Goal: Navigation & Orientation: Locate item on page

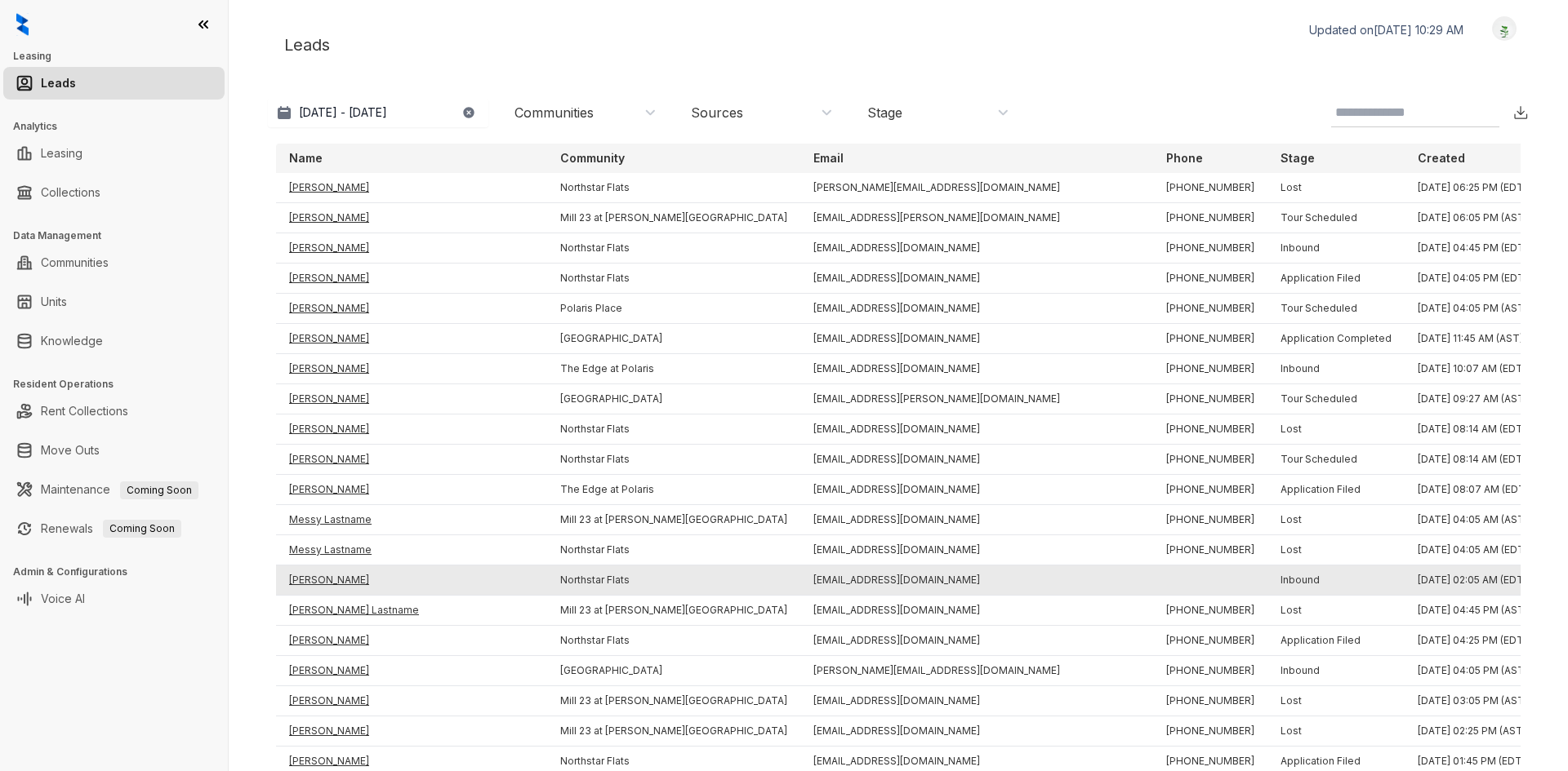
click at [315, 583] on td "[PERSON_NAME]" at bounding box center [411, 580] width 271 height 30
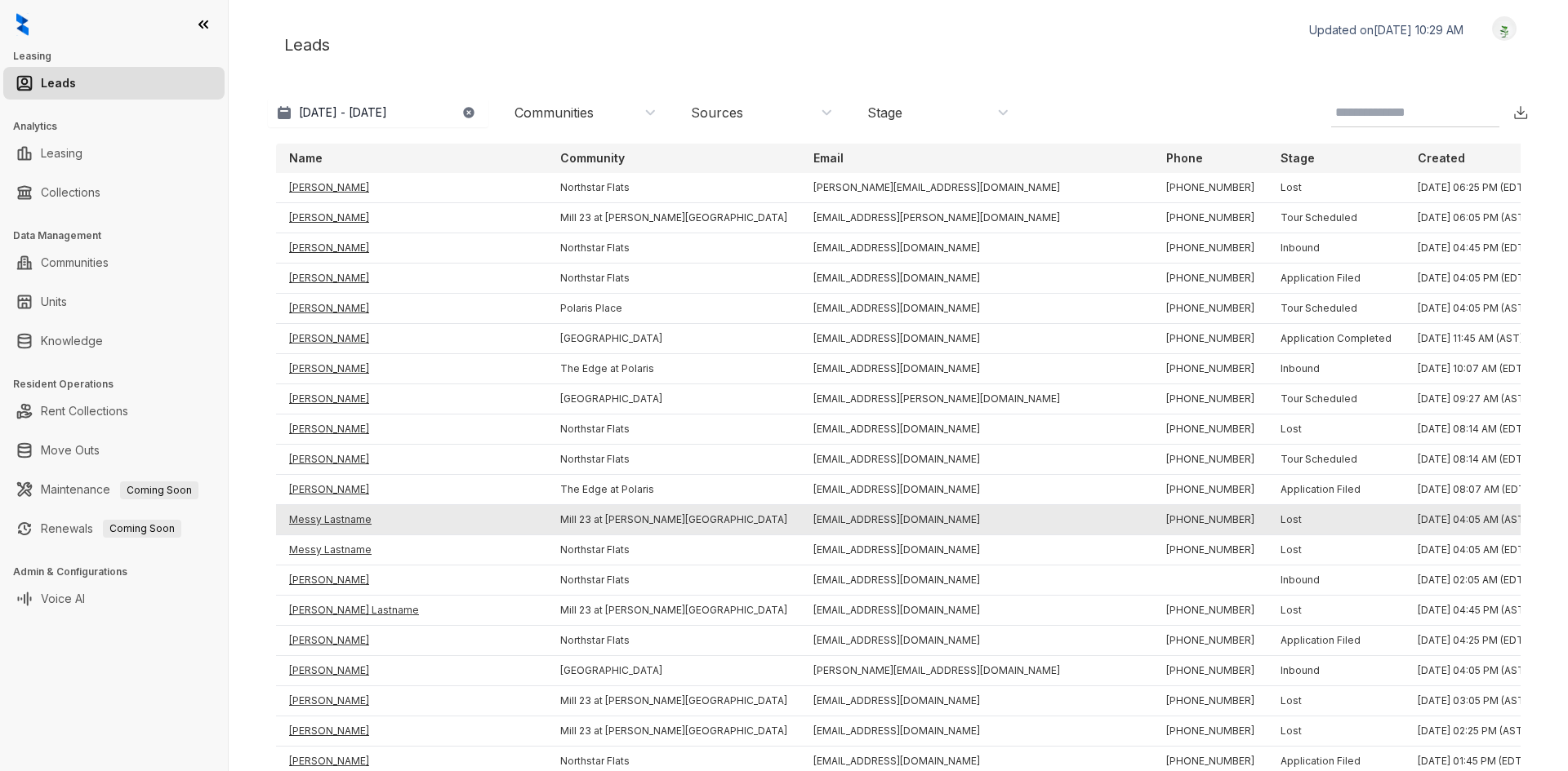
click at [321, 520] on td "Messy Lastname" at bounding box center [411, 520] width 271 height 30
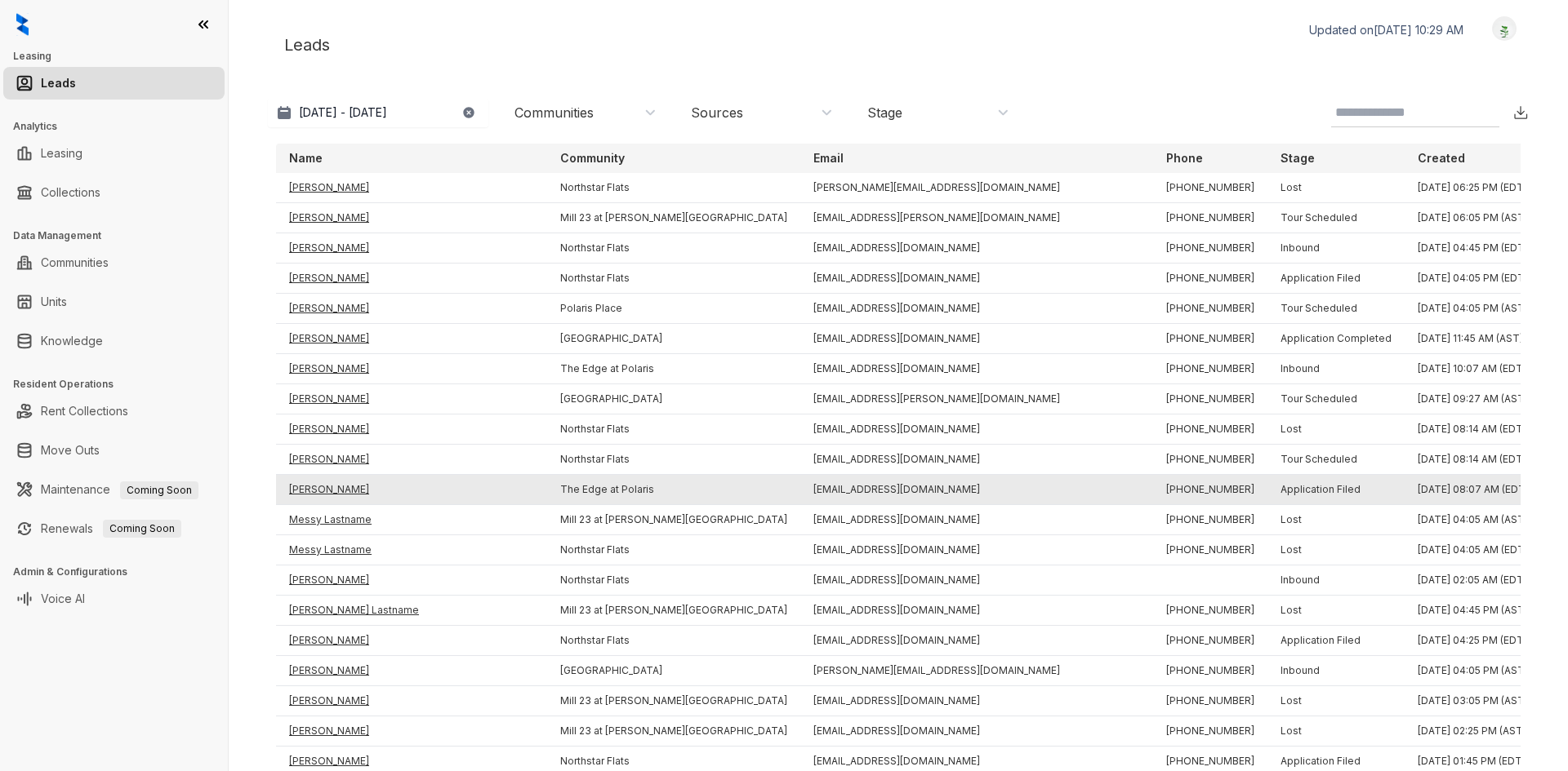
click at [323, 487] on td "[PERSON_NAME]" at bounding box center [411, 489] width 271 height 30
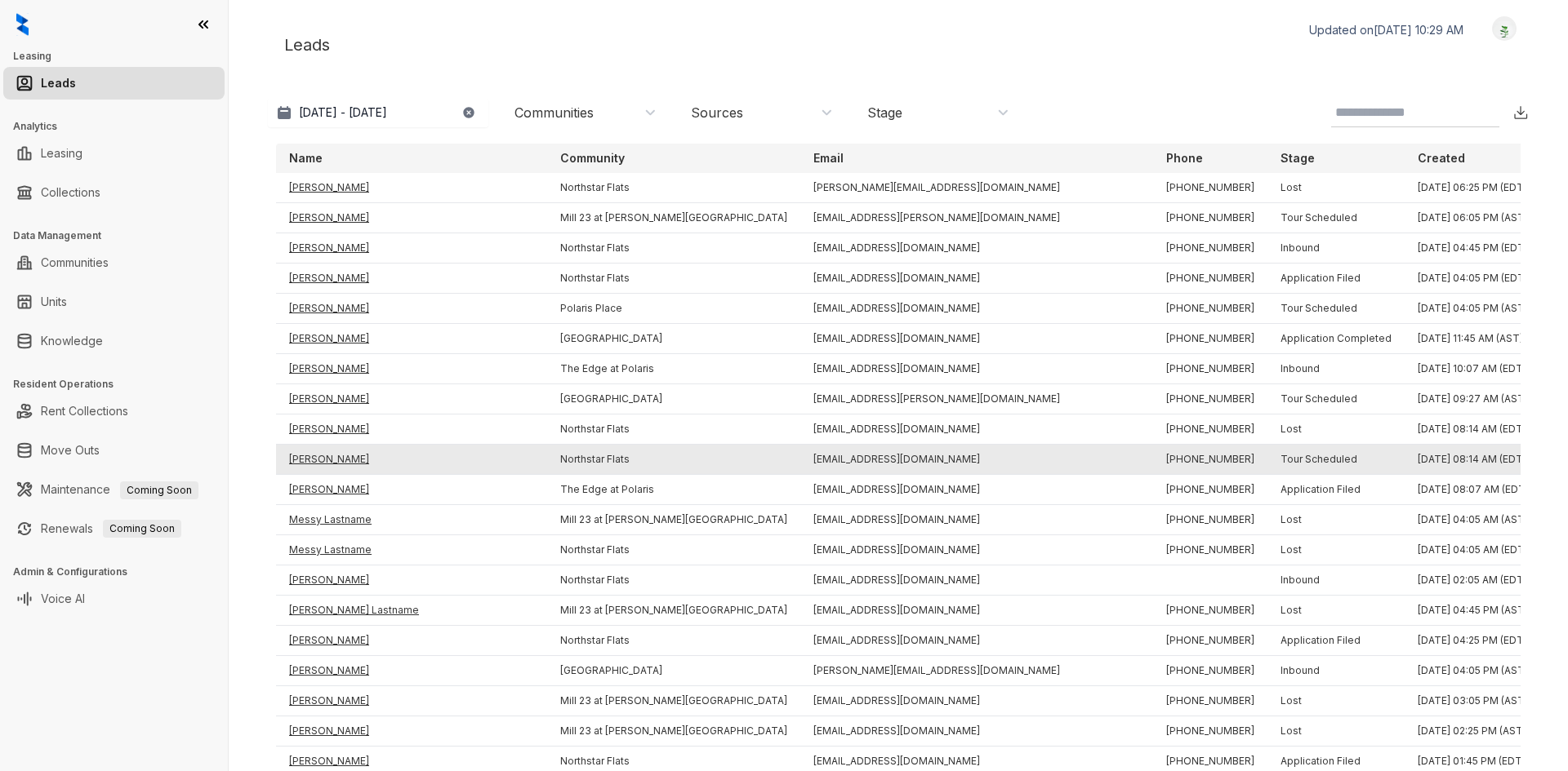
click at [321, 458] on td "[PERSON_NAME]" at bounding box center [411, 459] width 271 height 30
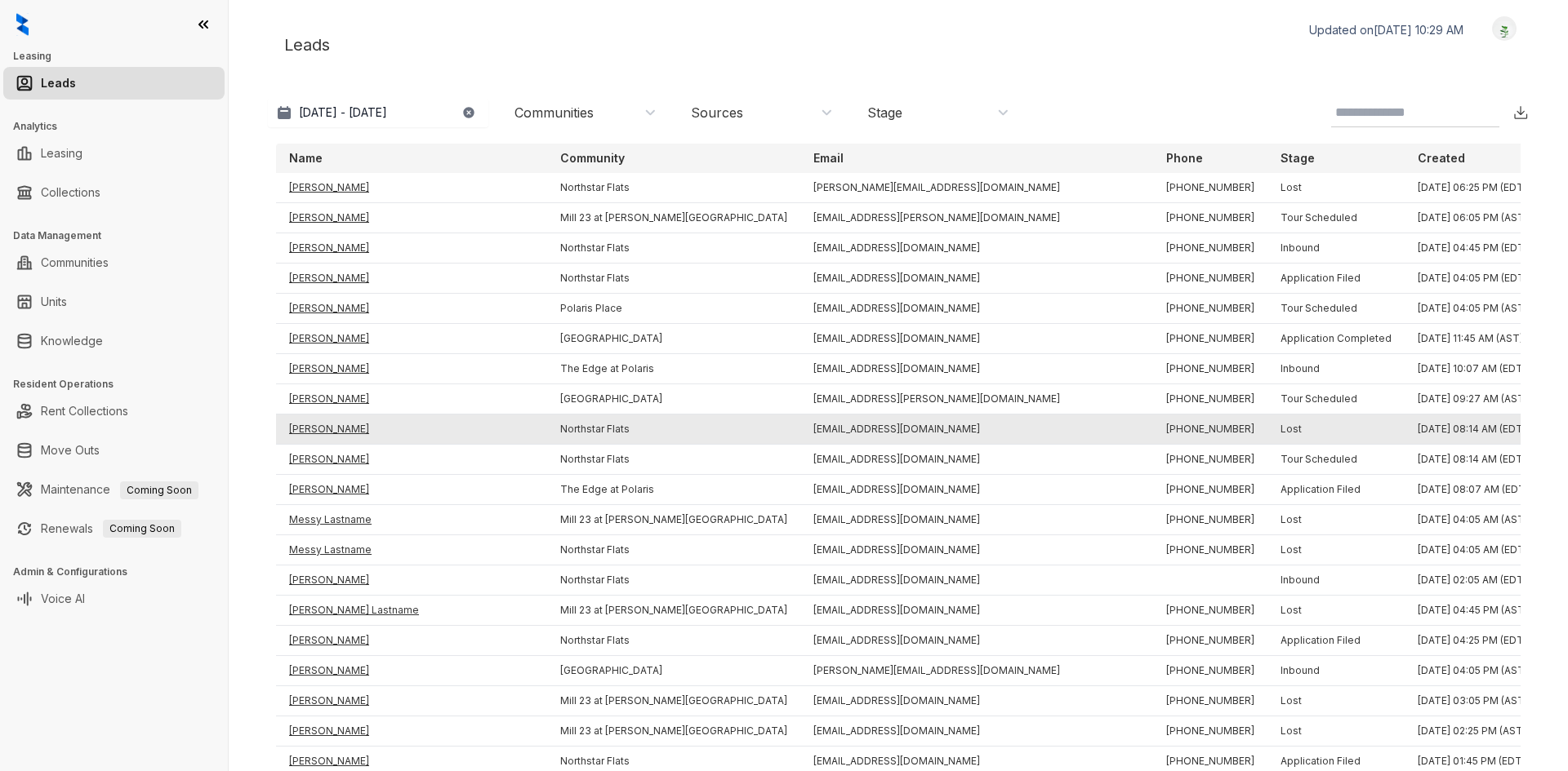
click at [317, 434] on td "[PERSON_NAME]" at bounding box center [411, 429] width 271 height 30
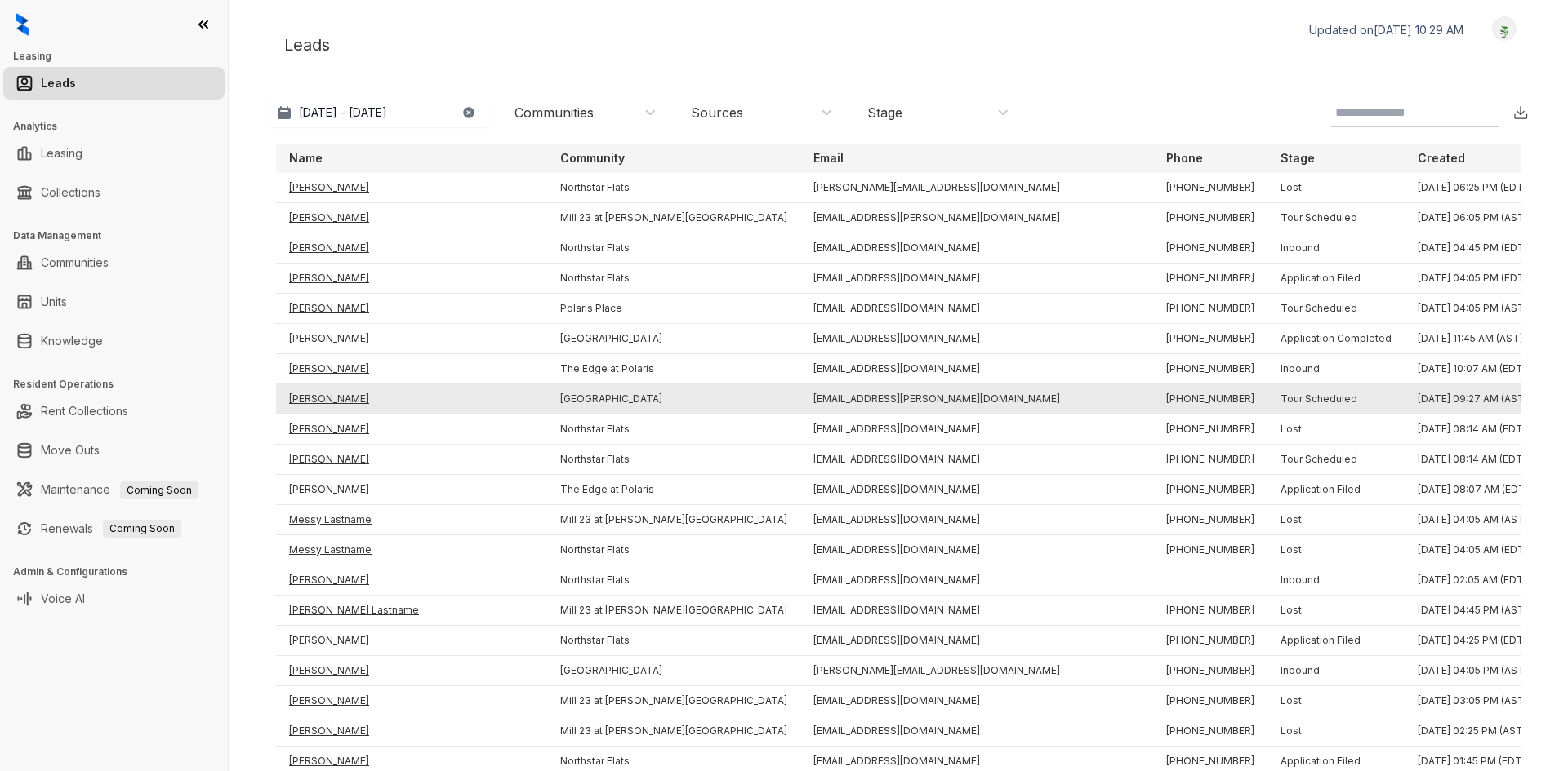
click at [316, 403] on td "[PERSON_NAME]" at bounding box center [411, 399] width 271 height 30
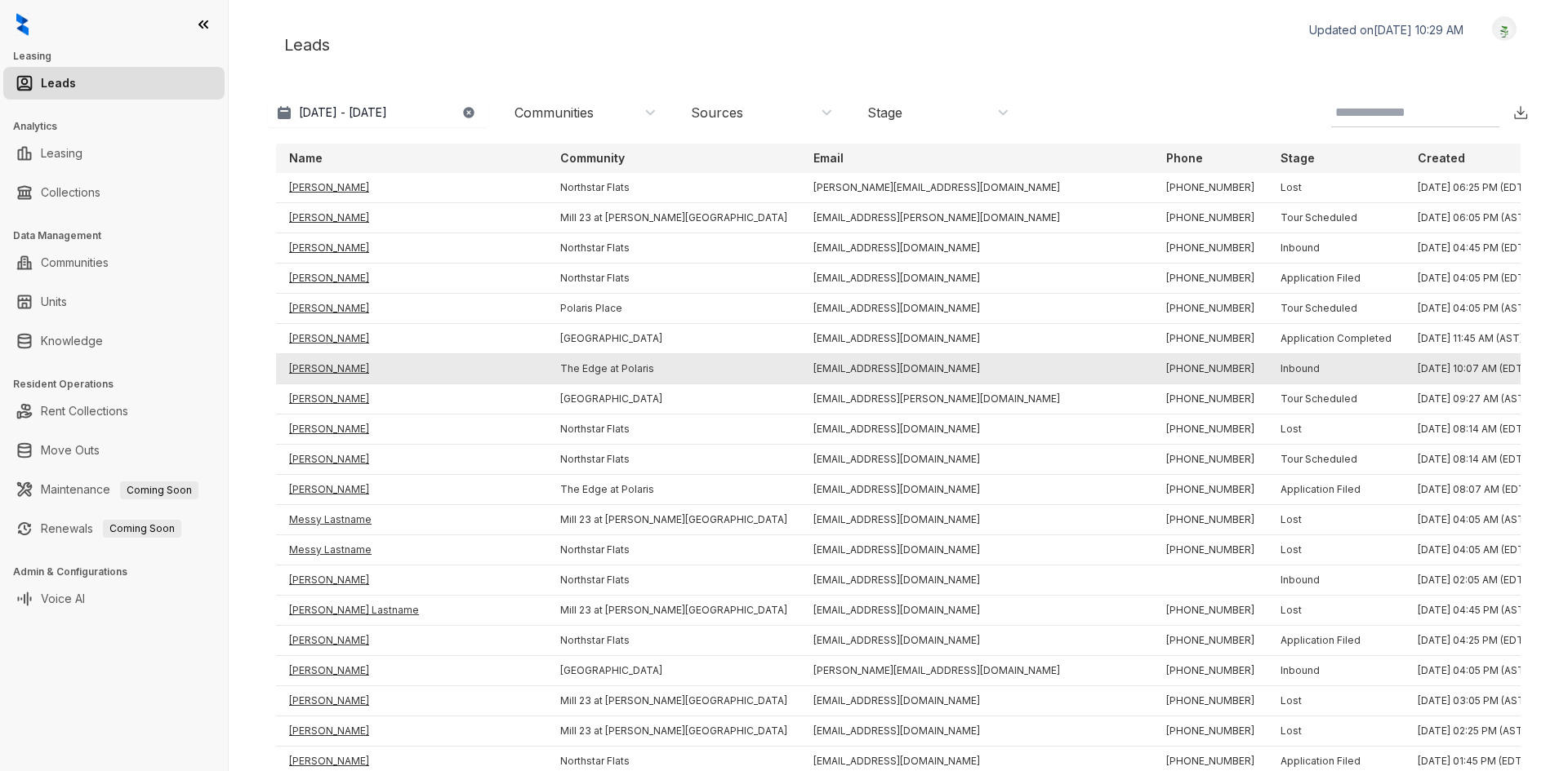
click at [315, 372] on td "[PERSON_NAME]" at bounding box center [411, 369] width 271 height 30
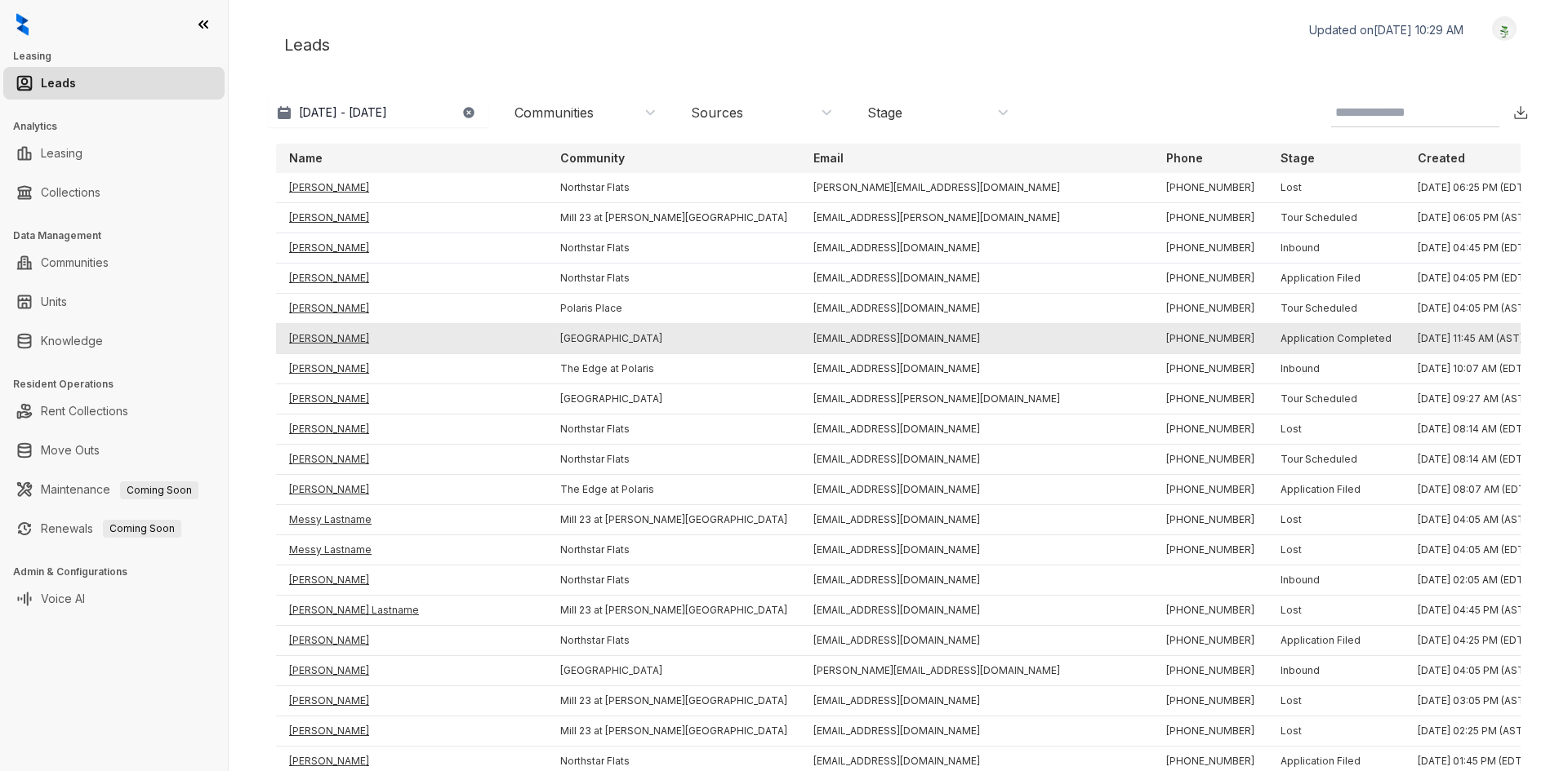
click at [316, 336] on td "[PERSON_NAME]" at bounding box center [411, 339] width 271 height 30
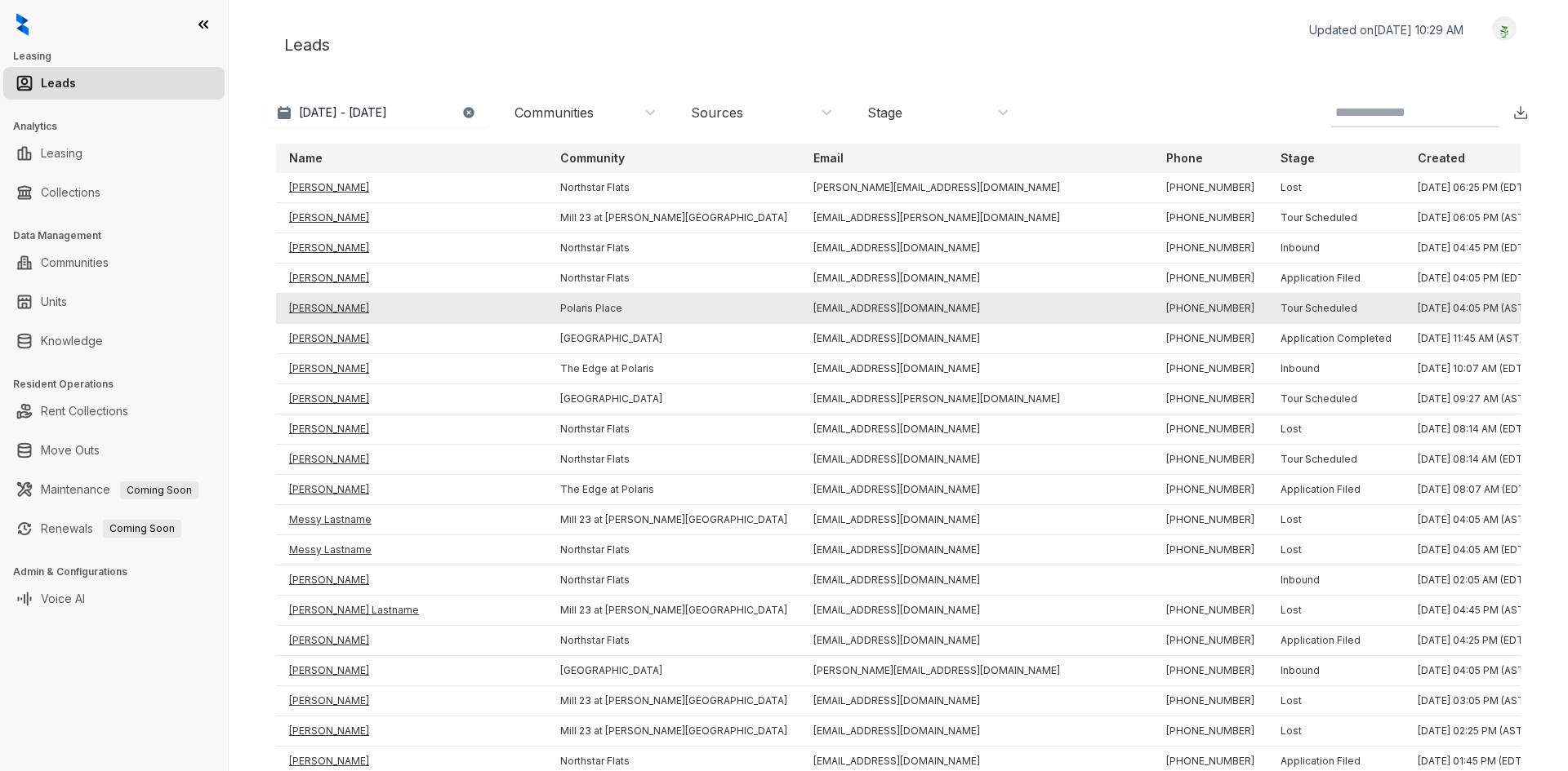
click at [311, 307] on td "[PERSON_NAME]" at bounding box center [411, 308] width 271 height 30
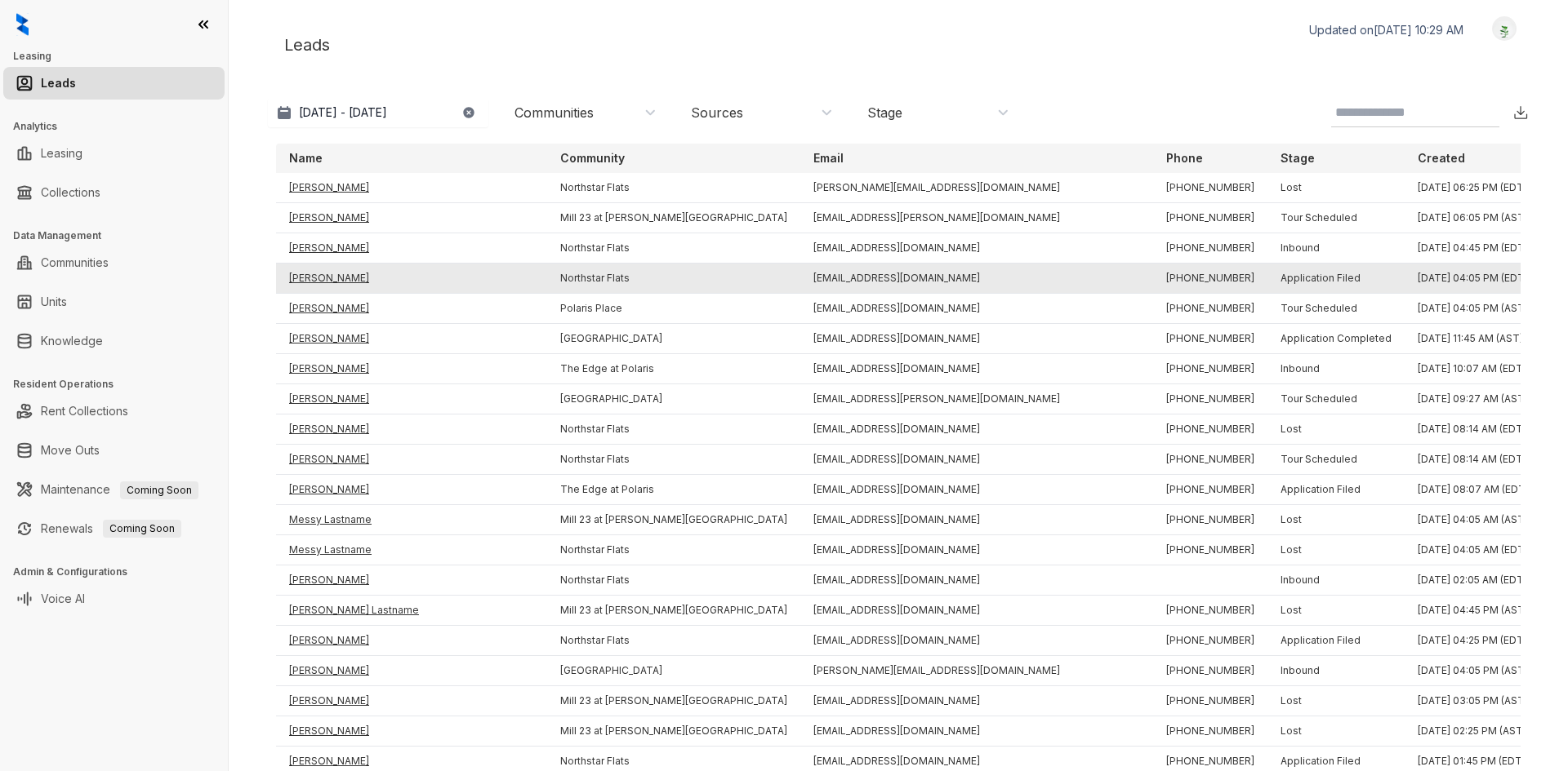
click at [311, 279] on td "[PERSON_NAME]" at bounding box center [411, 278] width 271 height 30
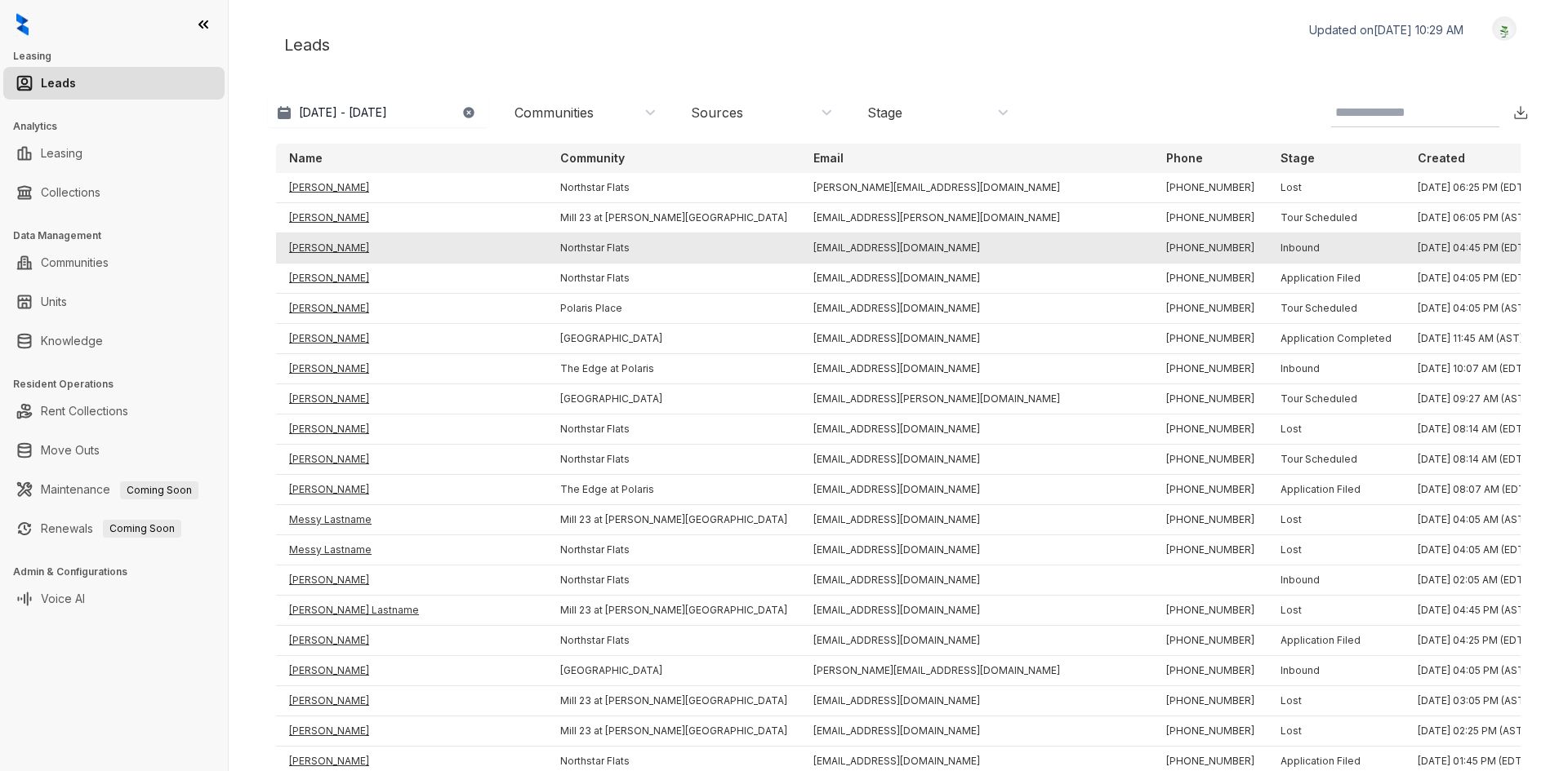
click at [309, 254] on td "[PERSON_NAME]" at bounding box center [411, 248] width 271 height 30
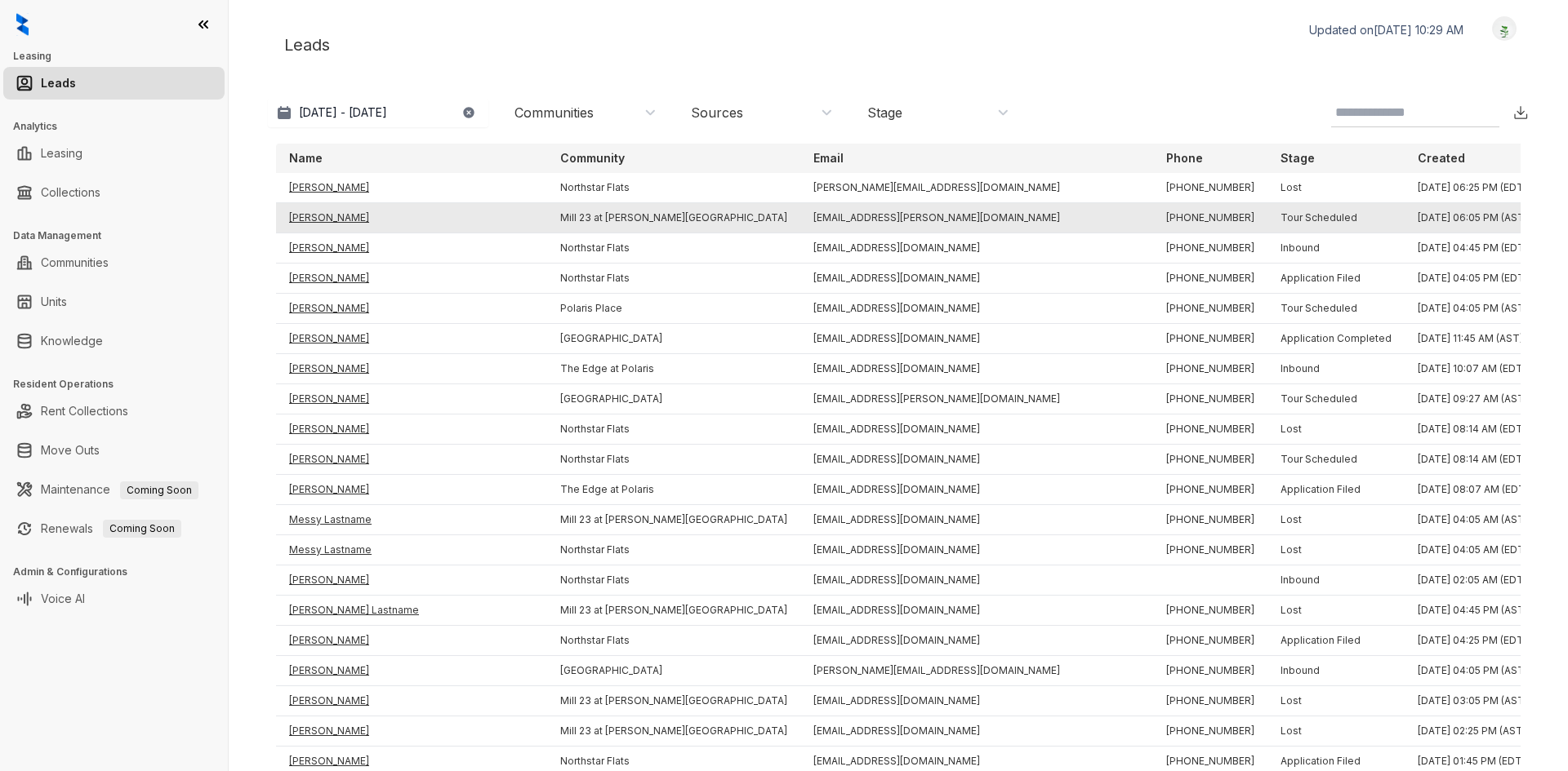
click at [320, 215] on td "[PERSON_NAME]" at bounding box center [411, 217] width 271 height 30
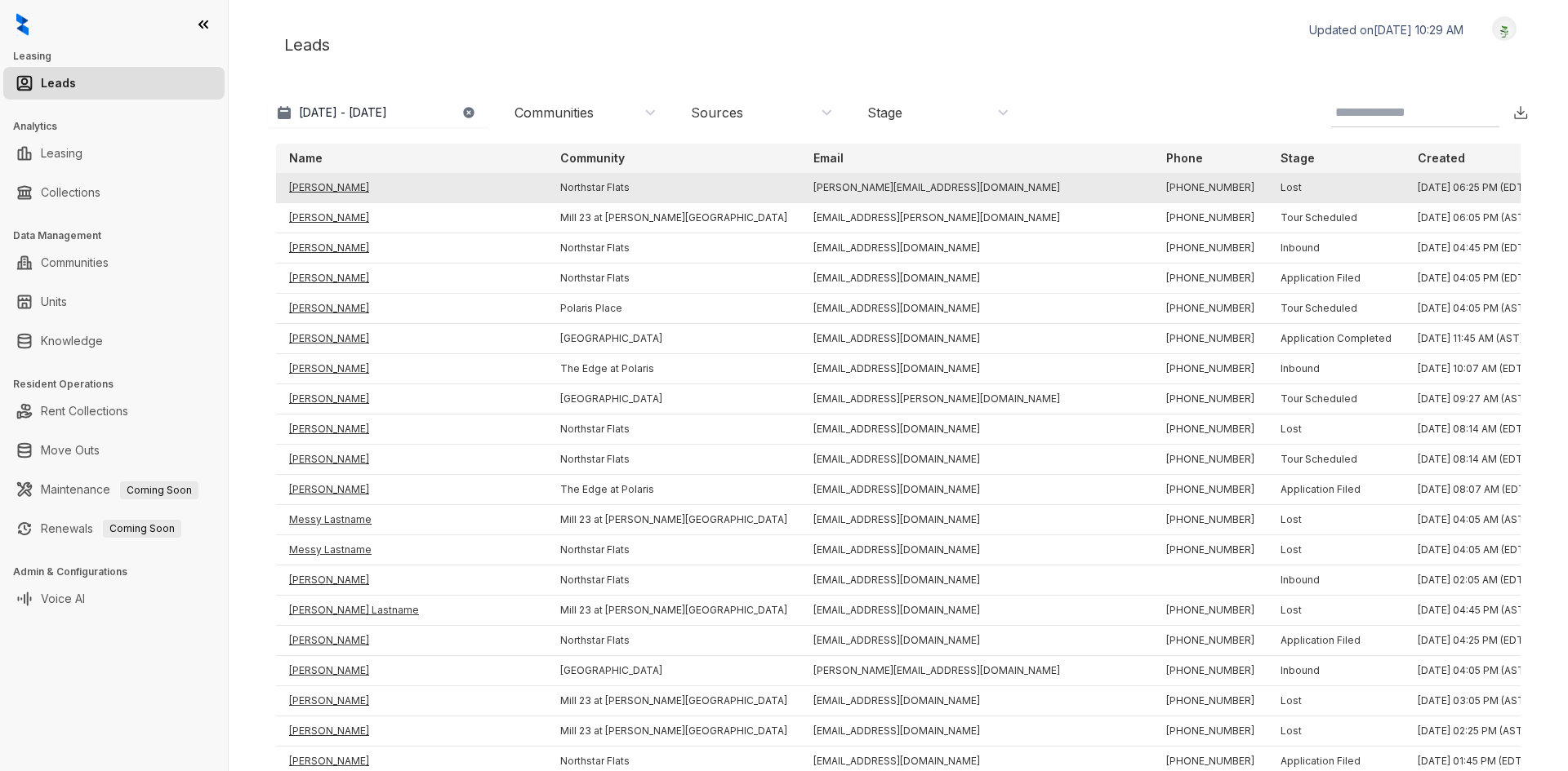
click at [324, 184] on td "[PERSON_NAME]" at bounding box center [411, 188] width 271 height 30
